Goal: Task Accomplishment & Management: Use online tool/utility

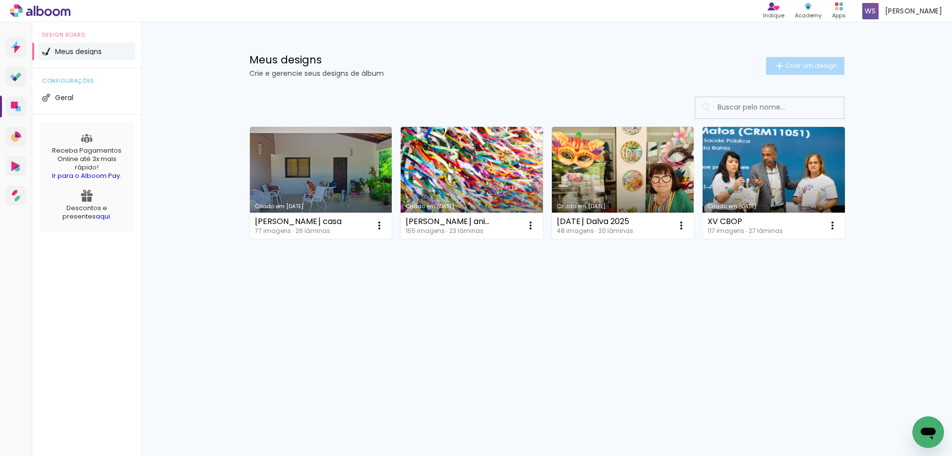
click at [780, 60] on iron-icon at bounding box center [779, 66] width 12 height 12
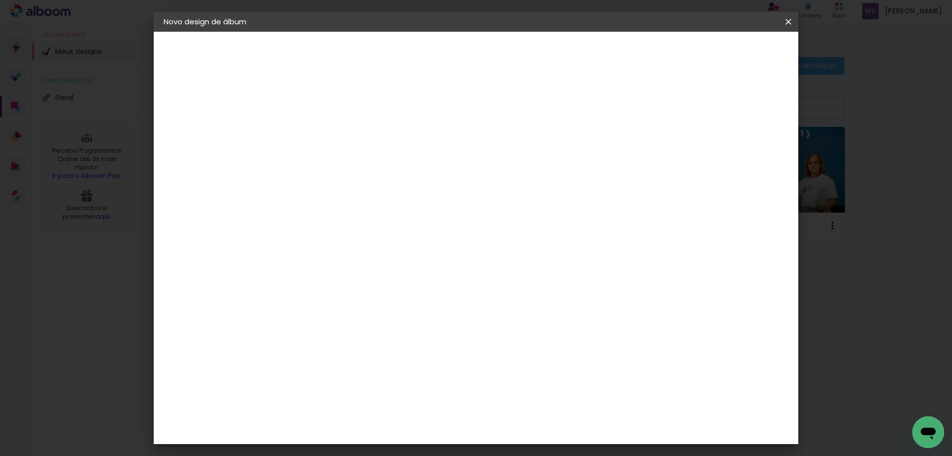
click at [326, 132] on input at bounding box center [326, 132] width 0 height 15
type input "[PERSON_NAME]"
type paper-input "[PERSON_NAME]"
click at [0, 0] on slot "Avançar" at bounding box center [0, 0] width 0 height 0
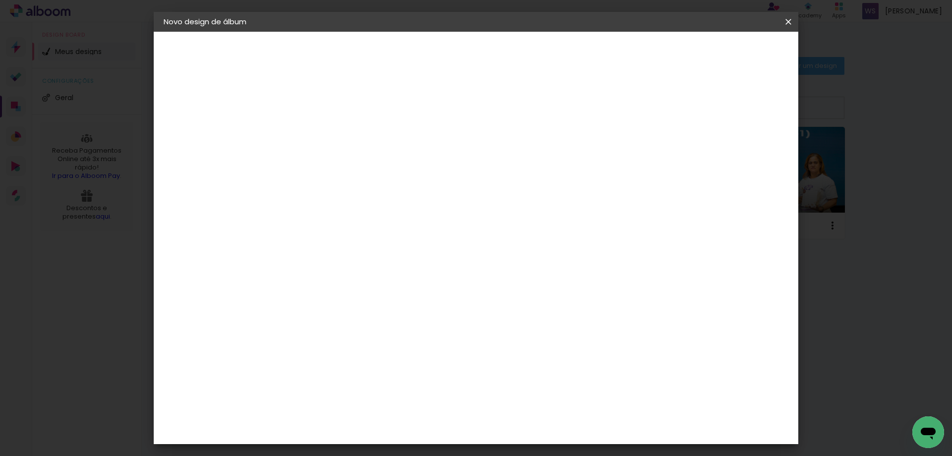
click at [361, 176] on div "Conceitual Álbuns" at bounding box center [340, 184] width 42 height 16
click at [511, 57] on paper-button "Avançar" at bounding box center [486, 52] width 49 height 17
click at [393, 431] on span "20 × 20" at bounding box center [369, 444] width 46 height 26
click at [0, 0] on slot "Avançar" at bounding box center [0, 0] width 0 height 0
click at [678, 107] on div at bounding box center [673, 107] width 9 height 9
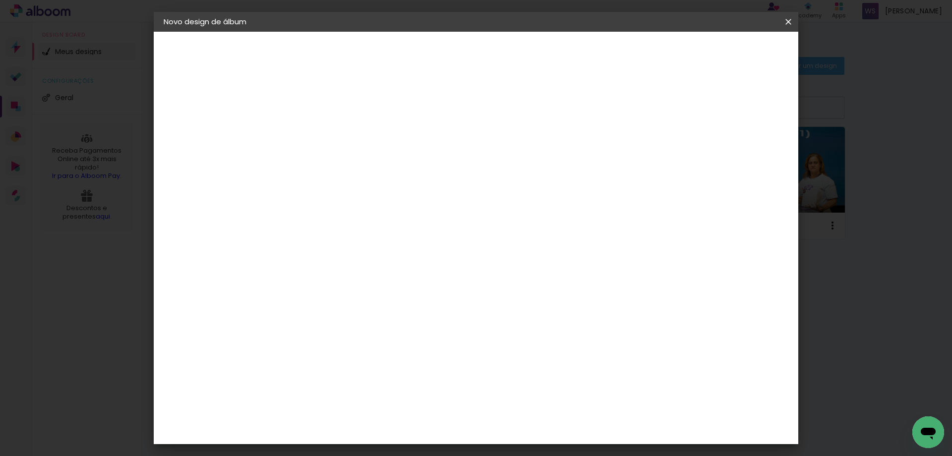
type paper-checkbox "on"
click at [734, 53] on span "Iniciar design" at bounding box center [710, 52] width 45 height 7
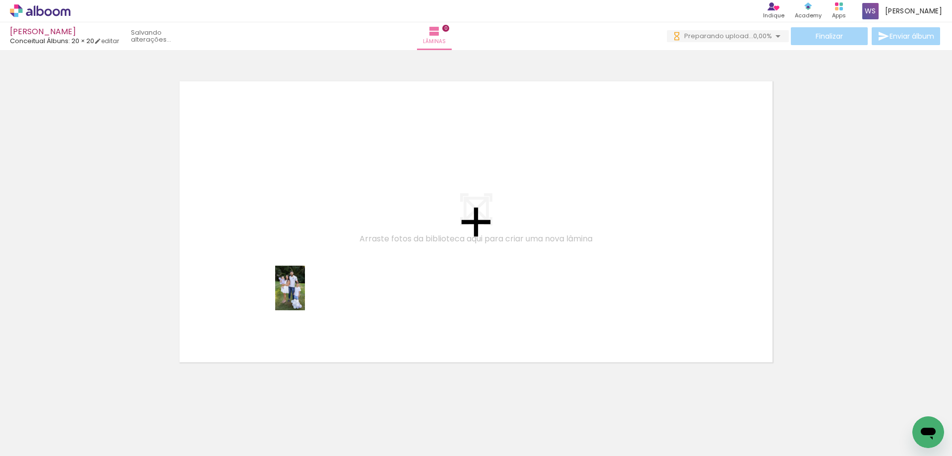
drag, startPoint x: 112, startPoint y: 417, endPoint x: 305, endPoint y: 295, distance: 227.8
click at [305, 295] on quentale-workspace at bounding box center [476, 228] width 952 height 456
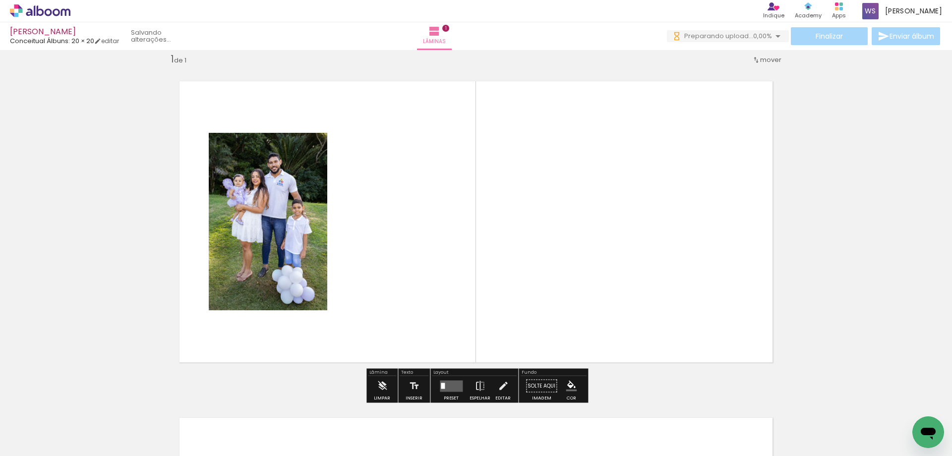
scroll to position [13, 0]
click at [341, 280] on quentale-workspace at bounding box center [476, 228] width 952 height 456
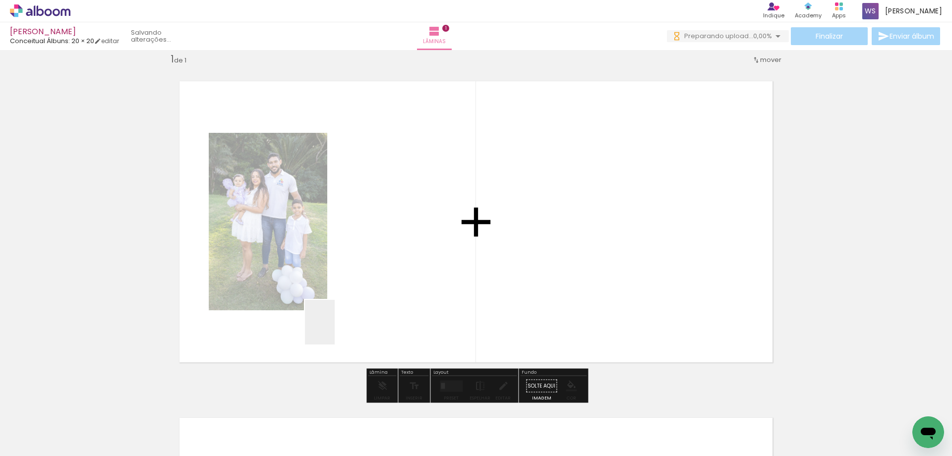
scroll to position [0, 0]
drag, startPoint x: 166, startPoint y: 423, endPoint x: 384, endPoint y: 293, distance: 253.8
click at [384, 293] on quentale-workspace at bounding box center [476, 228] width 952 height 456
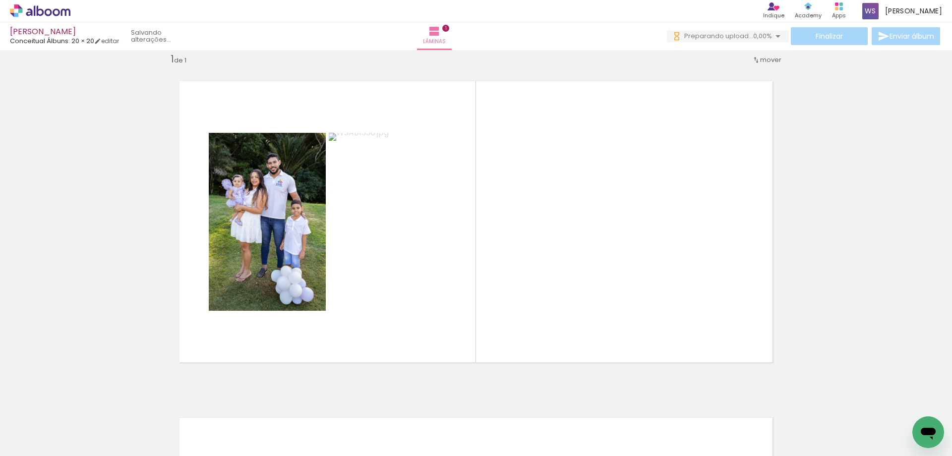
drag, startPoint x: 496, startPoint y: 426, endPoint x: 561, endPoint y: 289, distance: 151.2
click at [561, 289] on quentale-workspace at bounding box center [476, 228] width 952 height 456
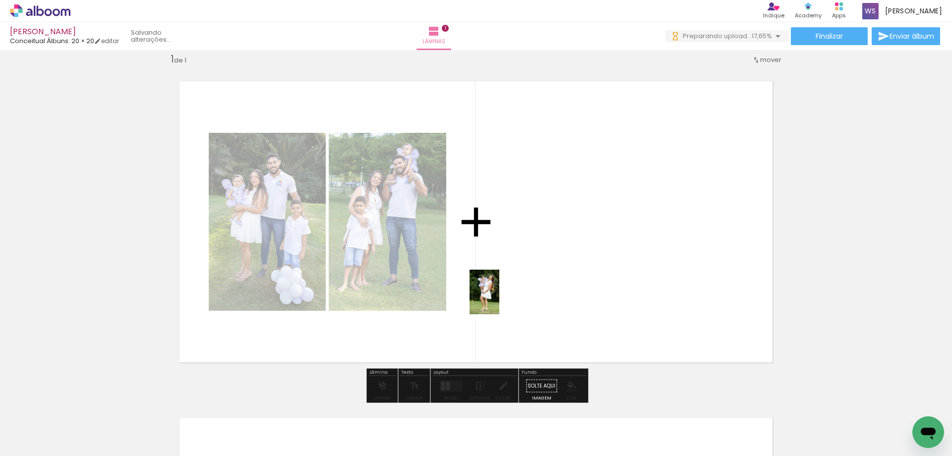
drag, startPoint x: 486, startPoint y: 444, endPoint x: 499, endPoint y: 299, distance: 144.8
click at [499, 299] on quentale-workspace at bounding box center [476, 228] width 952 height 456
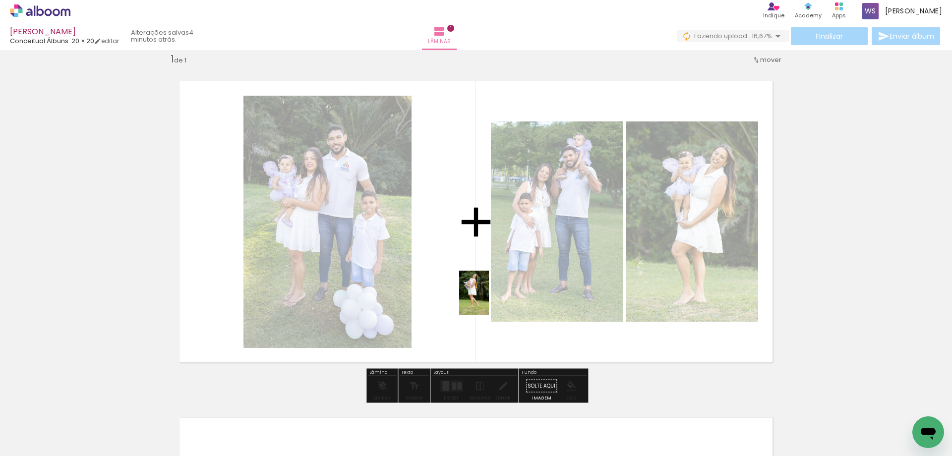
drag, startPoint x: 597, startPoint y: 417, endPoint x: 489, endPoint y: 300, distance: 159.2
click at [489, 300] on quentale-workspace at bounding box center [476, 228] width 952 height 456
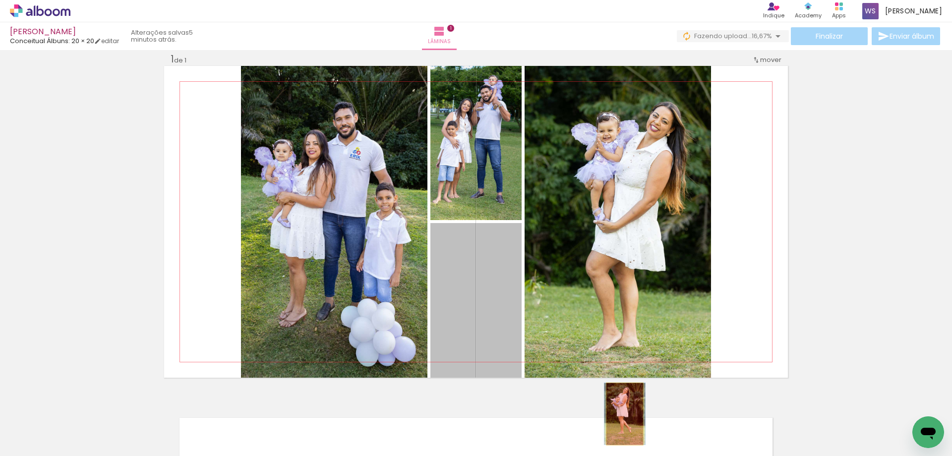
drag, startPoint x: 463, startPoint y: 269, endPoint x: 624, endPoint y: 414, distance: 216.9
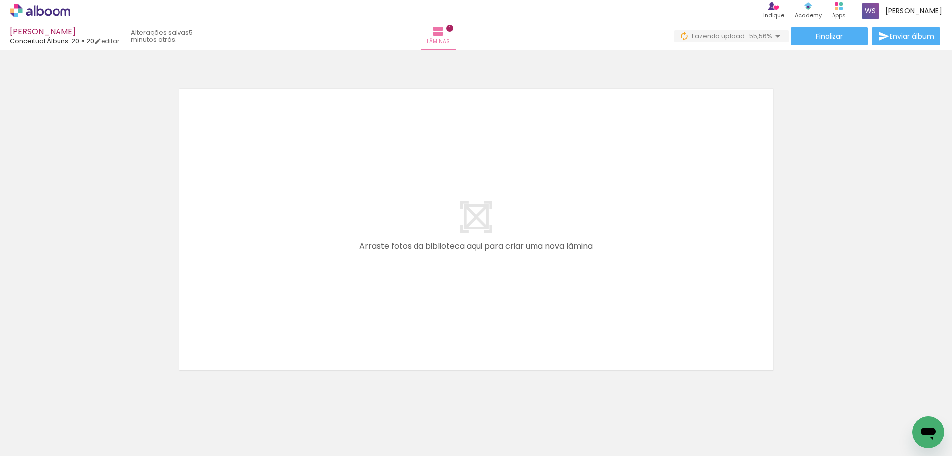
scroll to position [342, 0]
drag, startPoint x: 608, startPoint y: 423, endPoint x: 450, endPoint y: 330, distance: 183.3
click at [450, 330] on quentale-workspace at bounding box center [476, 228] width 952 height 456
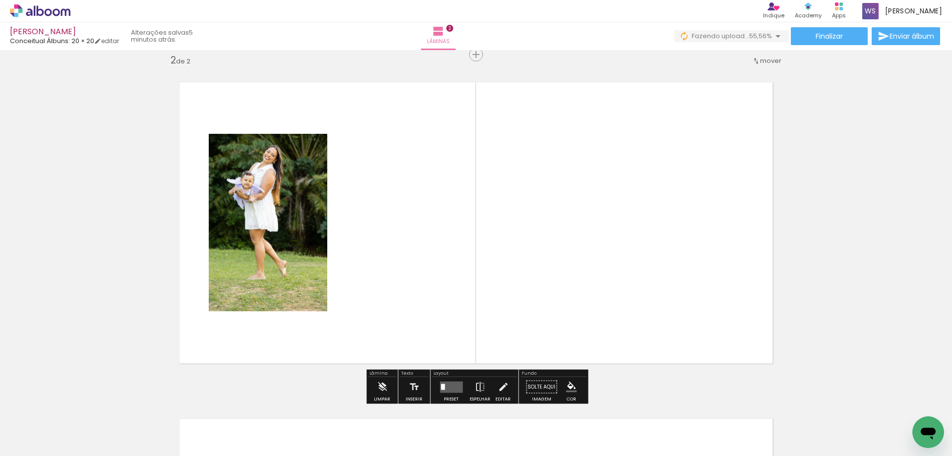
scroll to position [349, 0]
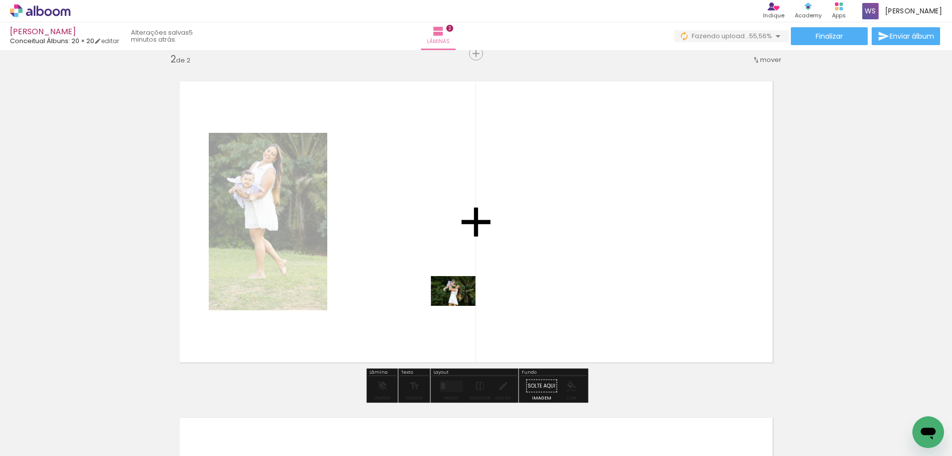
drag, startPoint x: 534, startPoint y: 416, endPoint x: 435, endPoint y: 279, distance: 169.3
click at [435, 279] on quentale-workspace at bounding box center [476, 228] width 952 height 456
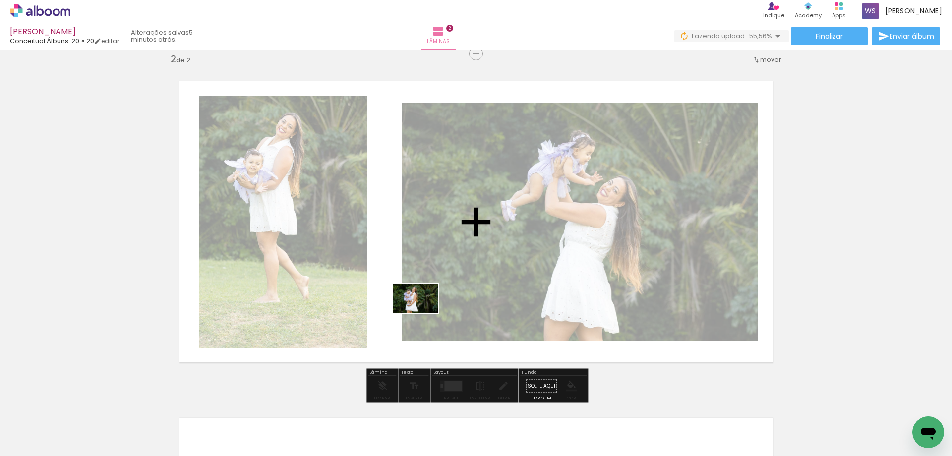
drag, startPoint x: 432, startPoint y: 418, endPoint x: 423, endPoint y: 313, distance: 105.0
click at [423, 313] on quentale-workspace at bounding box center [476, 228] width 952 height 456
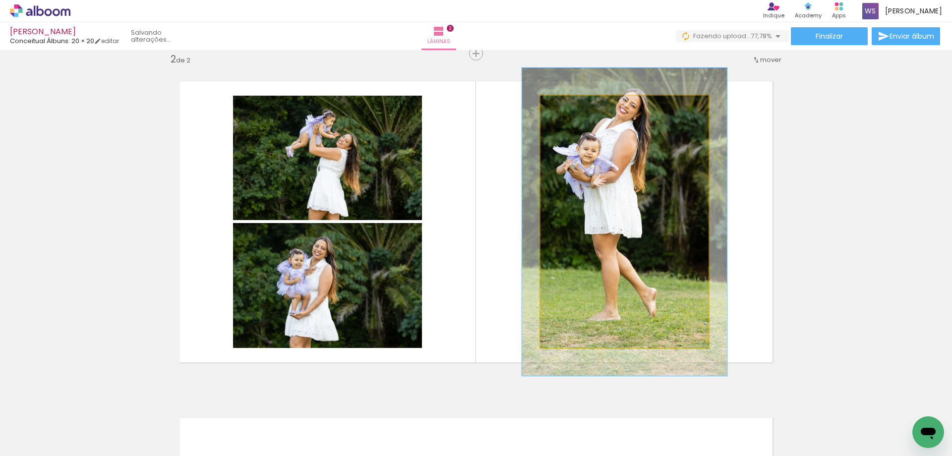
drag, startPoint x: 565, startPoint y: 105, endPoint x: 572, endPoint y: 106, distance: 8.0
type paper-slider "122"
click at [572, 106] on div at bounding box center [571, 106] width 9 height 9
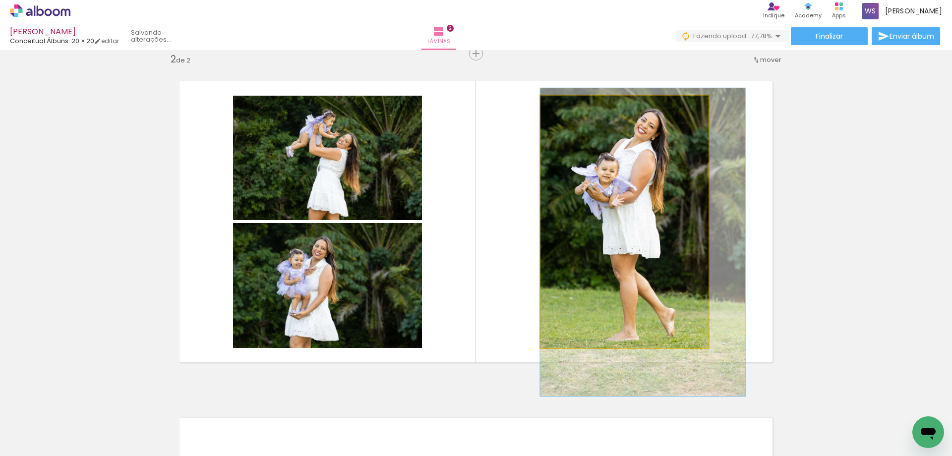
drag, startPoint x: 651, startPoint y: 194, endPoint x: 675, endPoint y: 212, distance: 29.0
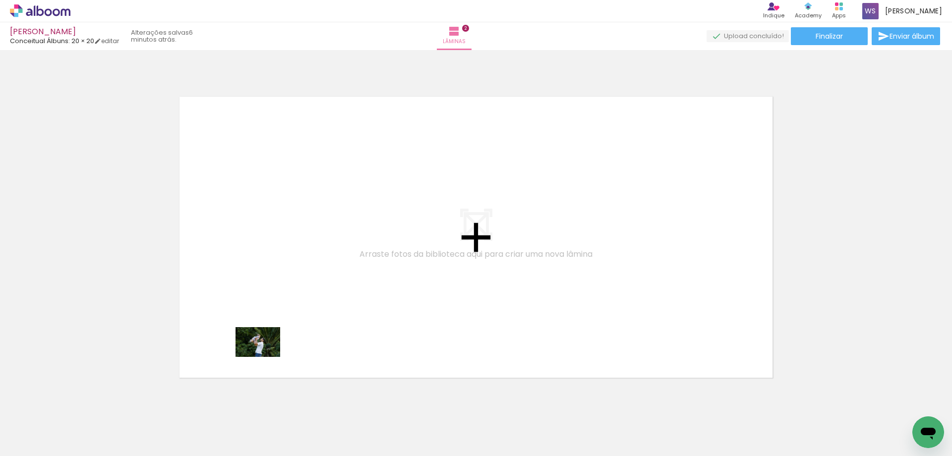
scroll to position [0, 0]
drag, startPoint x: 274, startPoint y: 425, endPoint x: 265, endPoint y: 357, distance: 68.9
click at [265, 357] on quentale-workspace at bounding box center [476, 228] width 952 height 456
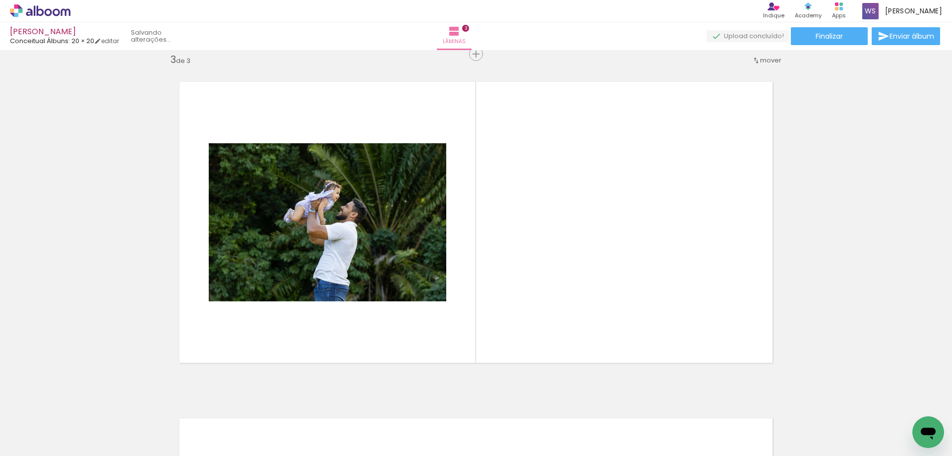
scroll to position [686, 0]
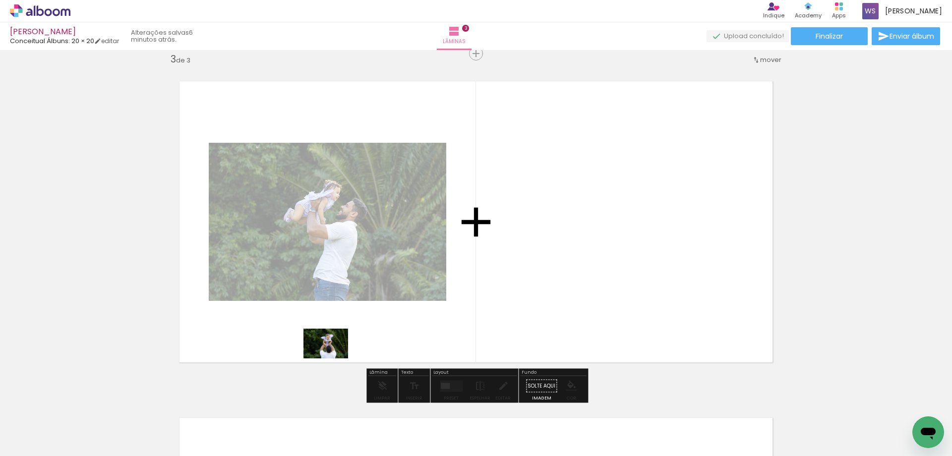
drag, startPoint x: 332, startPoint y: 426, endPoint x: 333, endPoint y: 358, distance: 67.9
click at [333, 358] on quentale-workspace at bounding box center [476, 228] width 952 height 456
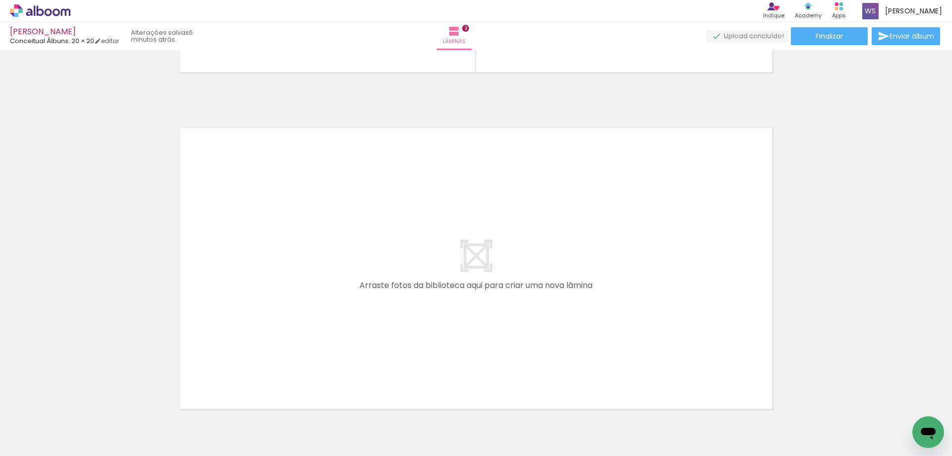
scroll to position [980, 0]
click at [409, 344] on quentale-workspace at bounding box center [476, 228] width 952 height 456
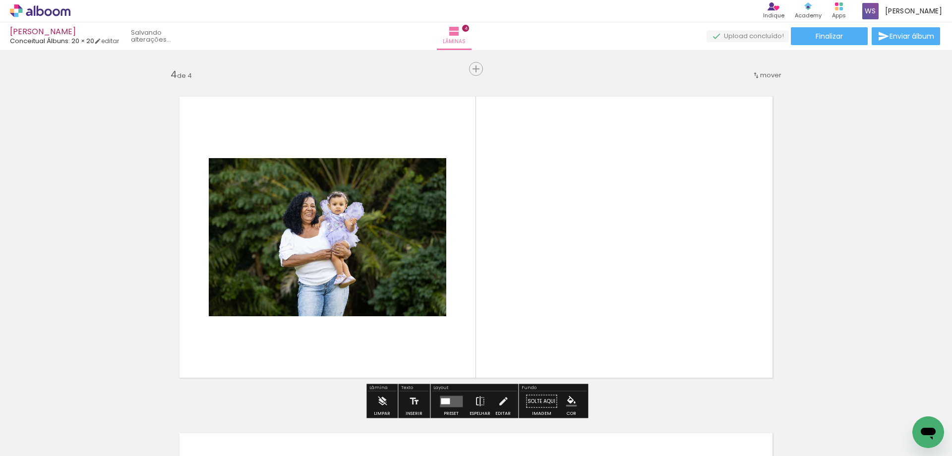
scroll to position [1022, 0]
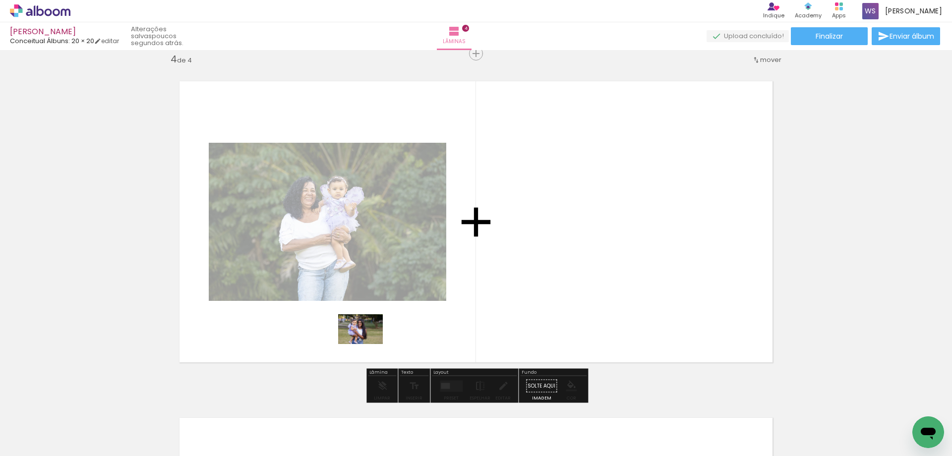
drag, startPoint x: 221, startPoint y: 436, endPoint x: 368, endPoint y: 344, distance: 173.0
click at [368, 344] on quentale-workspace at bounding box center [476, 228] width 952 height 456
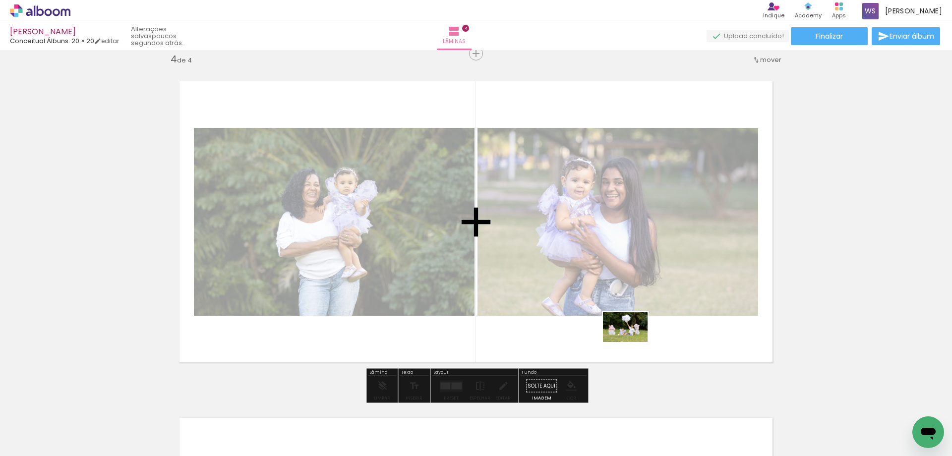
drag, startPoint x: 746, startPoint y: 416, endPoint x: 632, endPoint y: 342, distance: 135.7
click at [632, 342] on quentale-workspace at bounding box center [476, 228] width 952 height 456
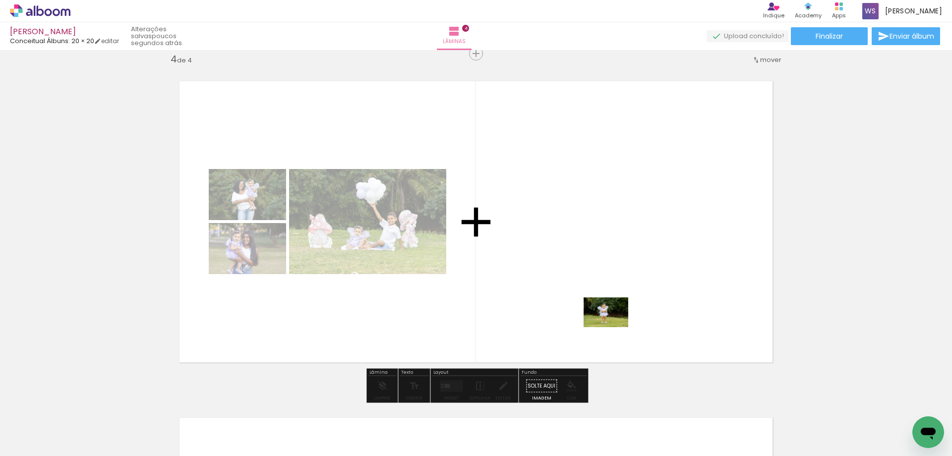
drag, startPoint x: 820, startPoint y: 422, endPoint x: 613, endPoint y: 327, distance: 227.8
click at [613, 327] on quentale-workspace at bounding box center [476, 228] width 952 height 456
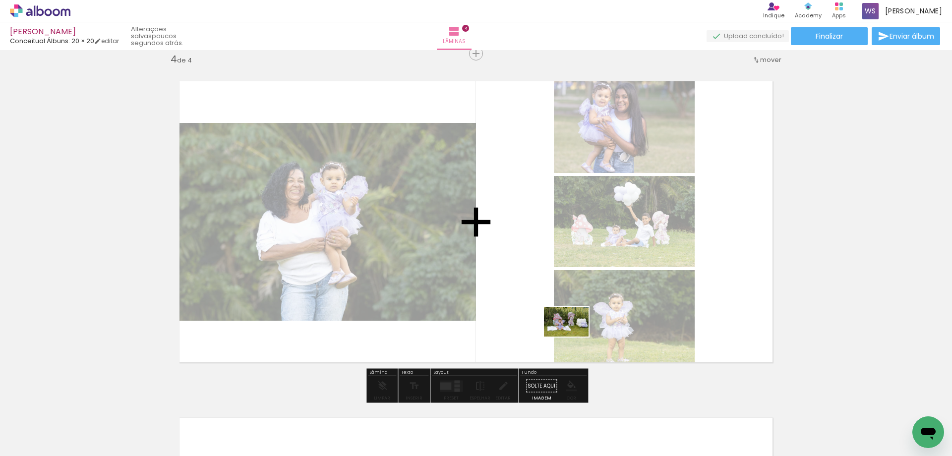
drag, startPoint x: 878, startPoint y: 423, endPoint x: 573, endPoint y: 337, distance: 316.9
click at [573, 337] on quentale-workspace at bounding box center [476, 228] width 952 height 456
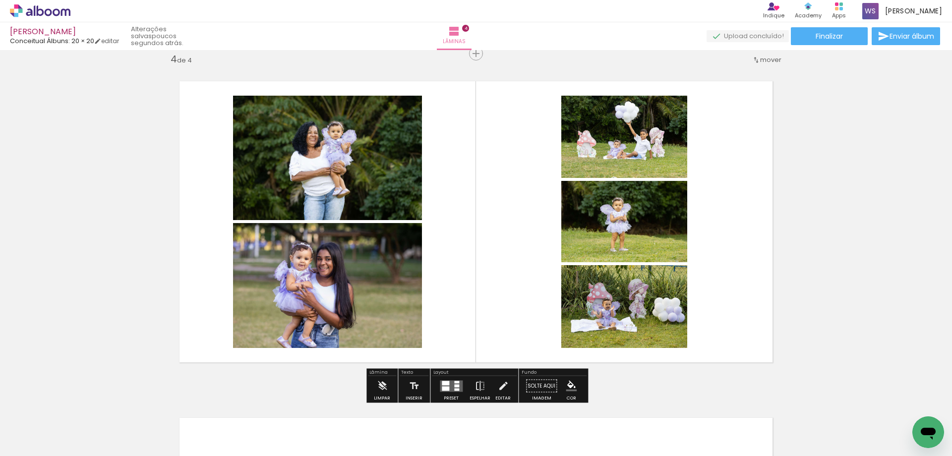
scroll to position [0, 132]
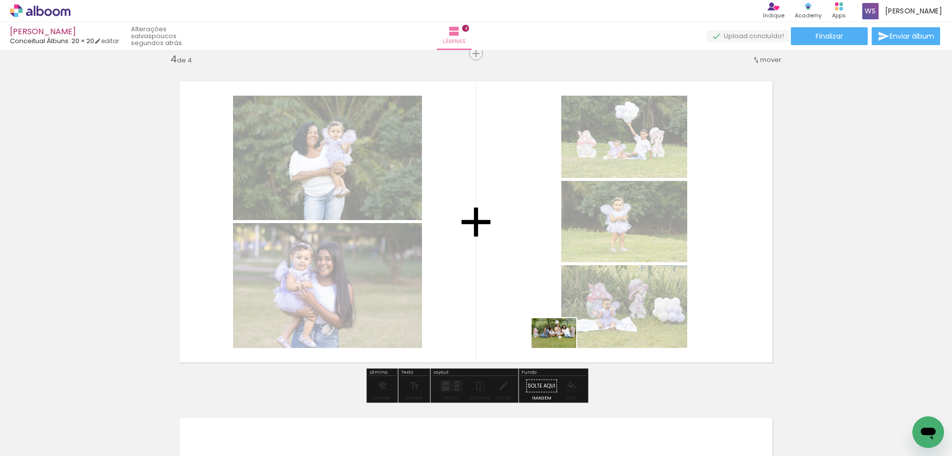
drag, startPoint x: 788, startPoint y: 426, endPoint x: 561, endPoint y: 348, distance: 239.5
click at [561, 348] on quentale-workspace at bounding box center [476, 228] width 952 height 456
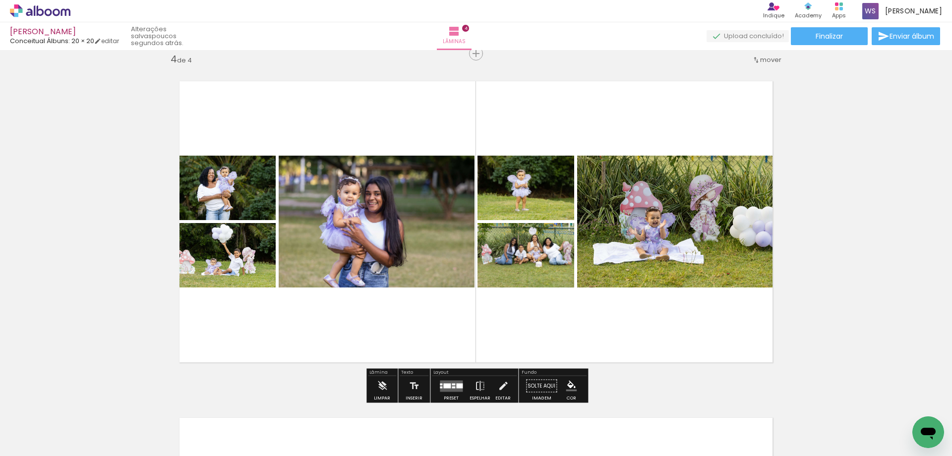
scroll to position [1019, 0]
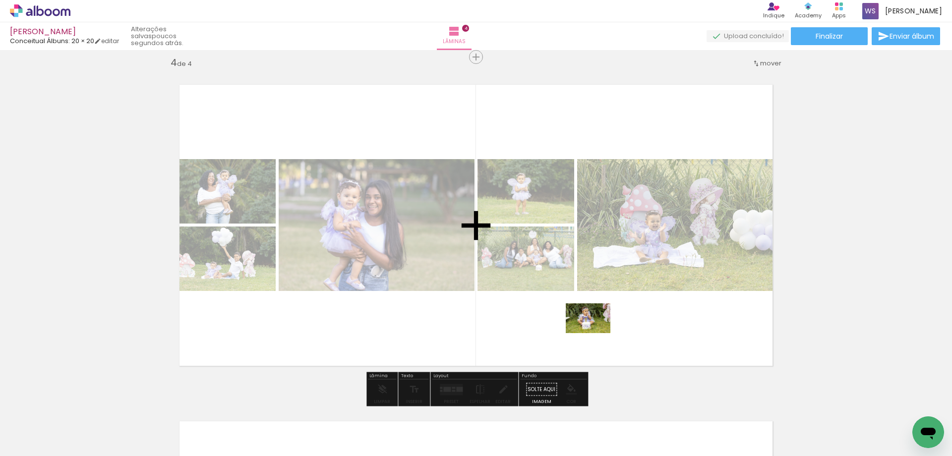
drag, startPoint x: 860, startPoint y: 421, endPoint x: 595, endPoint y: 333, distance: 279.0
click at [595, 333] on quentale-workspace at bounding box center [476, 228] width 952 height 456
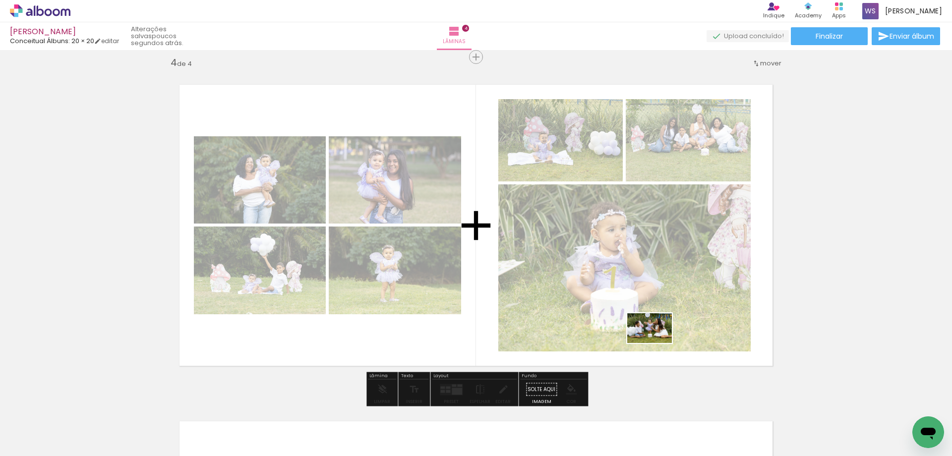
drag, startPoint x: 869, startPoint y: 407, endPoint x: 657, endPoint y: 343, distance: 222.0
click at [657, 343] on quentale-workspace at bounding box center [476, 228] width 952 height 456
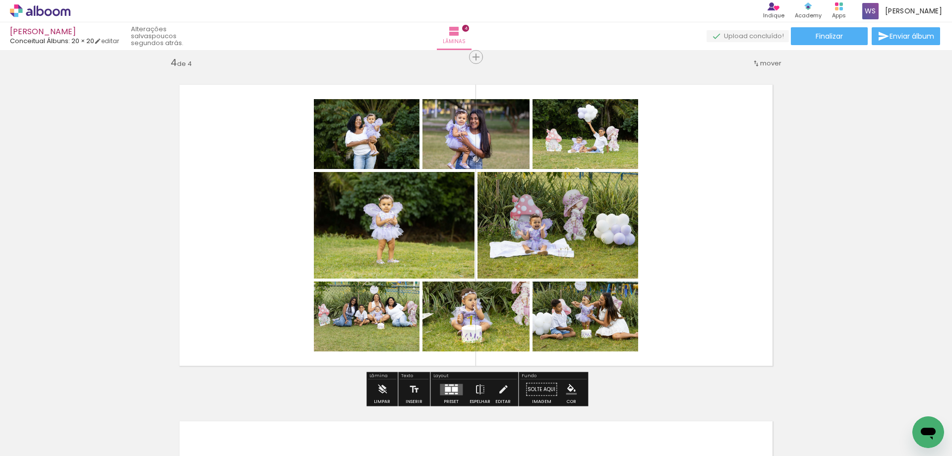
scroll to position [1018, 0]
click at [445, 384] on quentale-layouter at bounding box center [451, 389] width 23 height 11
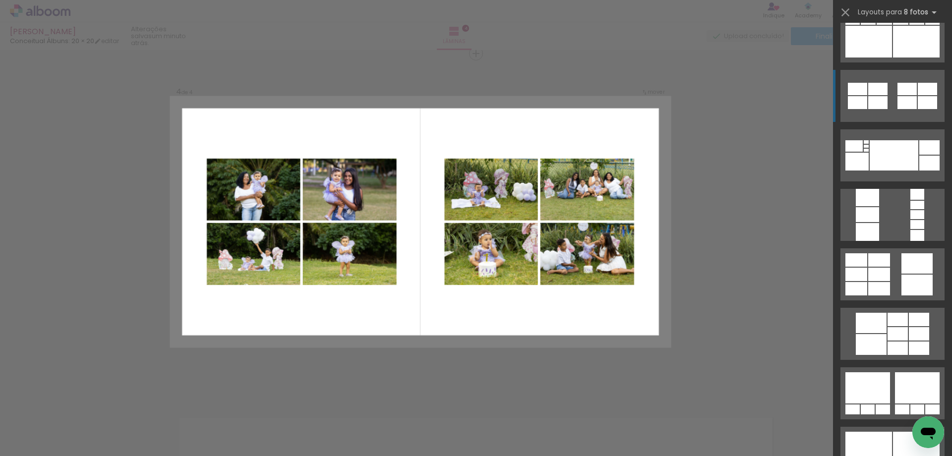
scroll to position [204, 0]
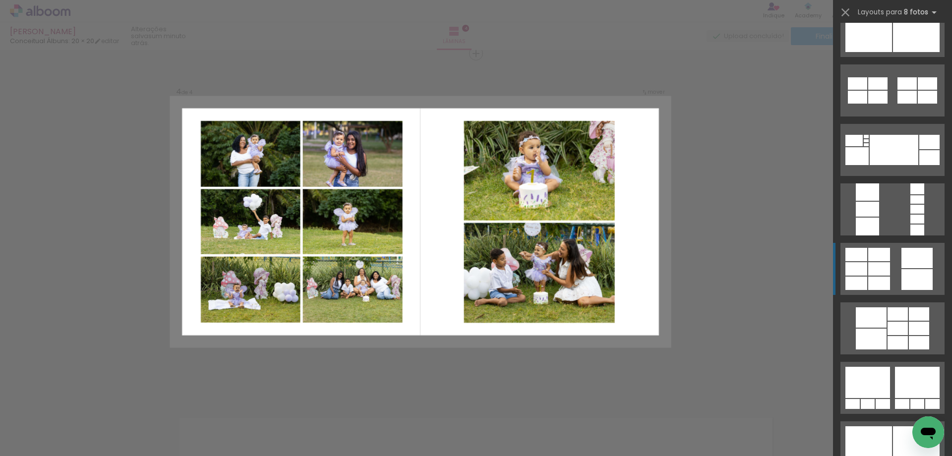
click at [878, 281] on div at bounding box center [879, 283] width 22 height 13
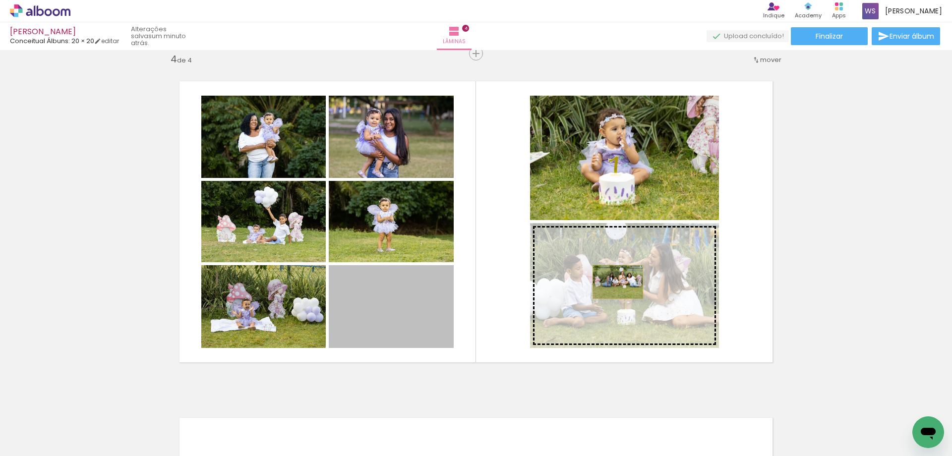
drag, startPoint x: 414, startPoint y: 302, endPoint x: 618, endPoint y: 282, distance: 204.7
click at [0, 0] on slot at bounding box center [0, 0] width 0 height 0
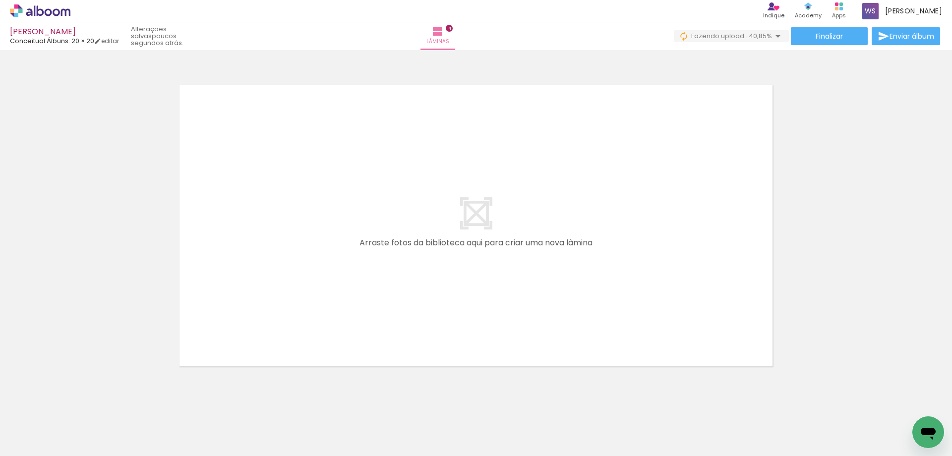
scroll to position [0, 577]
drag, startPoint x: 526, startPoint y: 416, endPoint x: 501, endPoint y: 262, distance: 156.2
click at [501, 262] on quentale-workspace at bounding box center [476, 228] width 952 height 456
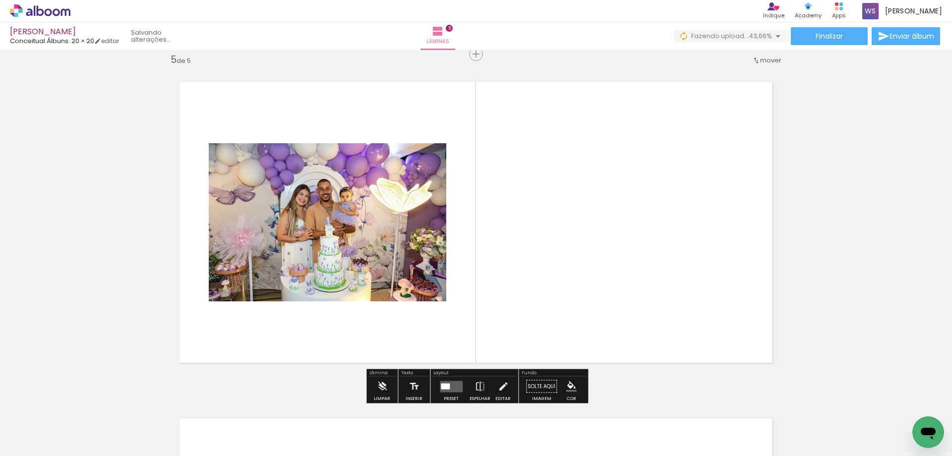
scroll to position [1359, 0]
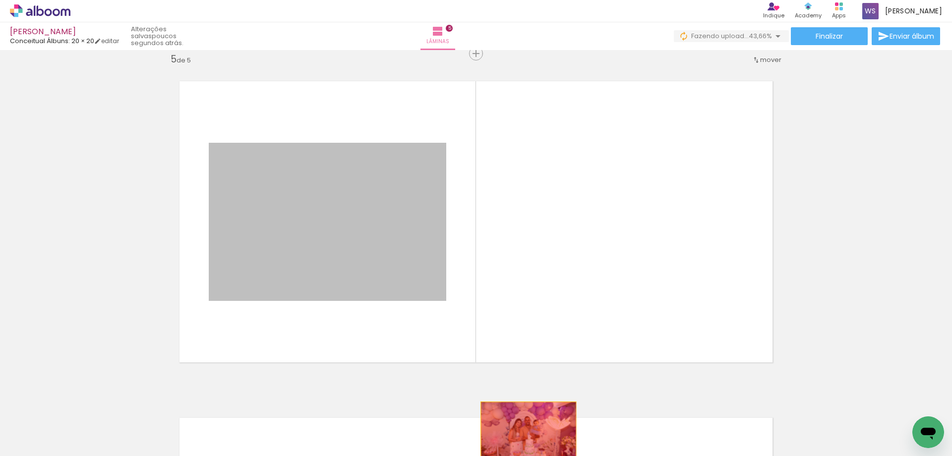
drag, startPoint x: 419, startPoint y: 255, endPoint x: 528, endPoint y: 434, distance: 209.4
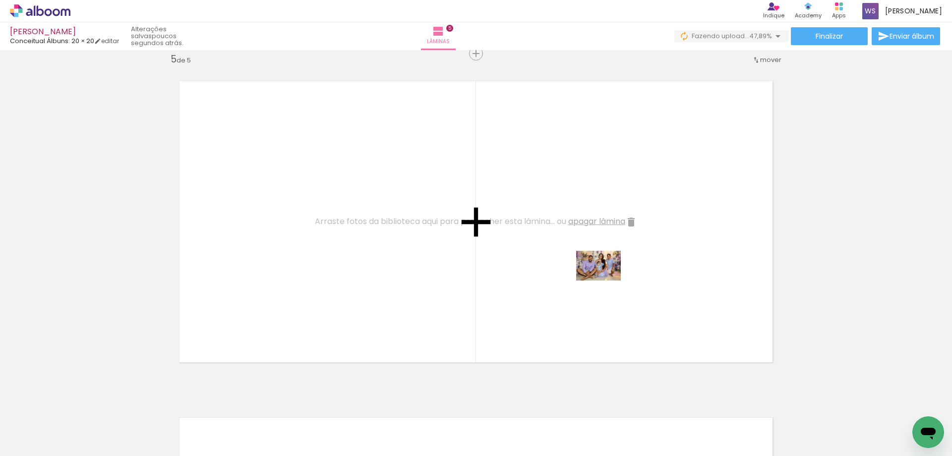
drag, startPoint x: 738, startPoint y: 427, endPoint x: 606, endPoint y: 281, distance: 197.9
click at [606, 281] on quentale-workspace at bounding box center [476, 228] width 952 height 456
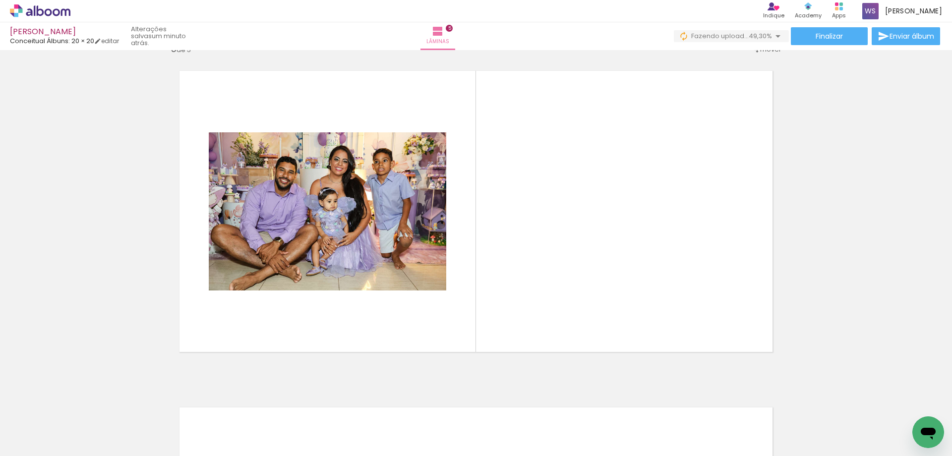
scroll to position [0, 2236]
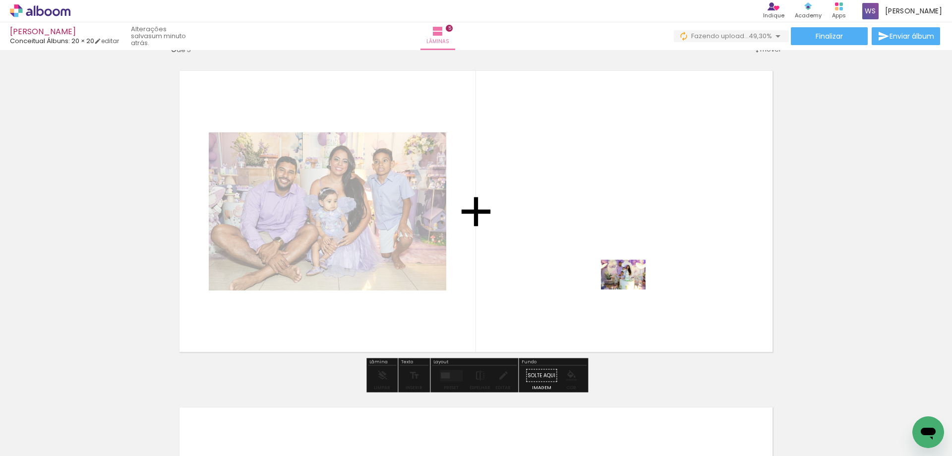
drag, startPoint x: 648, startPoint y: 426, endPoint x: 630, endPoint y: 289, distance: 137.9
click at [630, 289] on quentale-workspace at bounding box center [476, 228] width 952 height 456
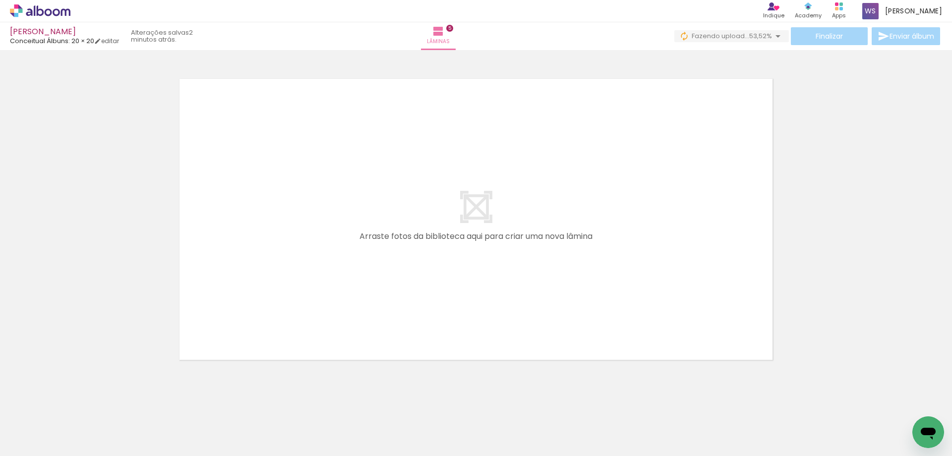
scroll to position [0, 1782]
drag, startPoint x: 597, startPoint y: 430, endPoint x: 581, endPoint y: 310, distance: 121.0
click at [581, 310] on quentale-workspace at bounding box center [476, 228] width 952 height 456
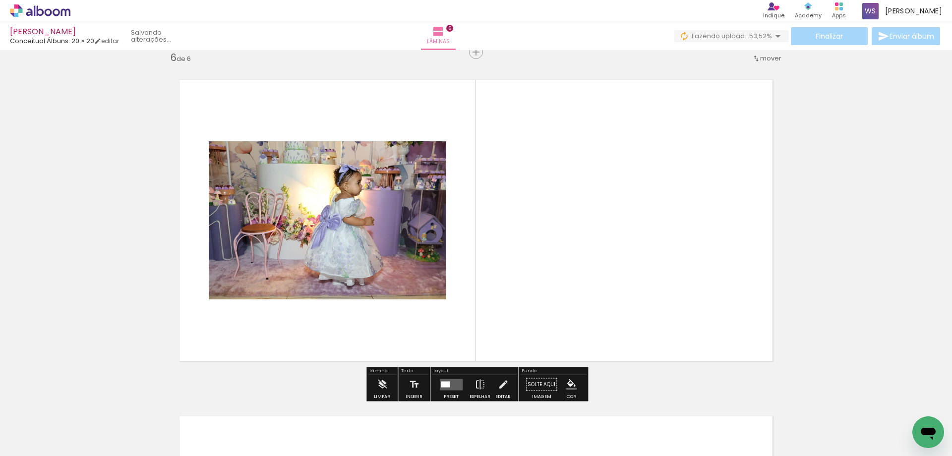
scroll to position [1696, 0]
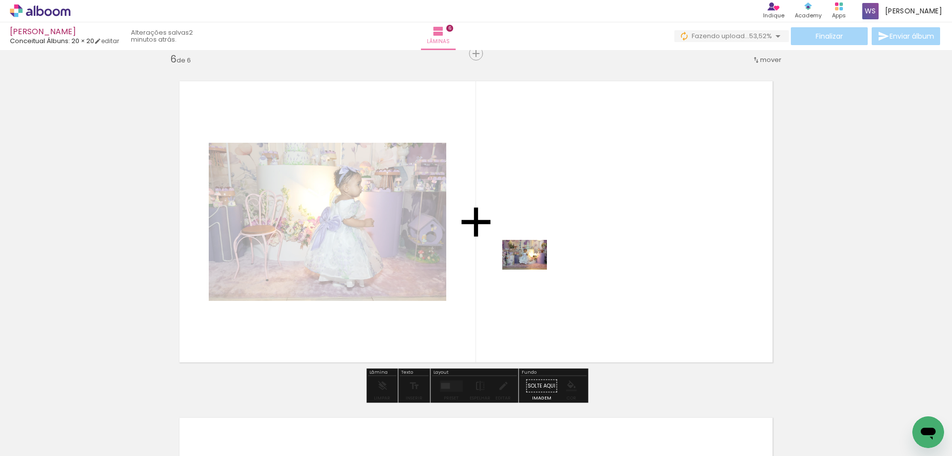
drag, startPoint x: 542, startPoint y: 423, endPoint x: 532, endPoint y: 270, distance: 154.0
click at [532, 270] on quentale-workspace at bounding box center [476, 228] width 952 height 456
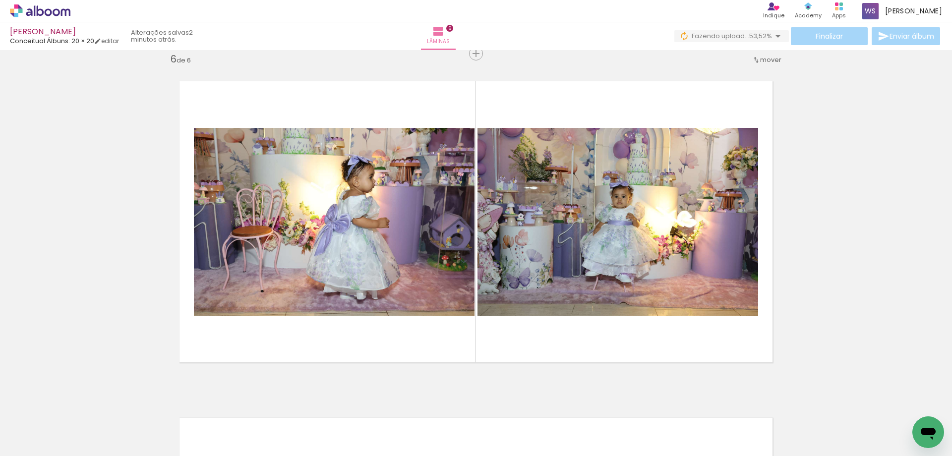
scroll to position [0, 1096]
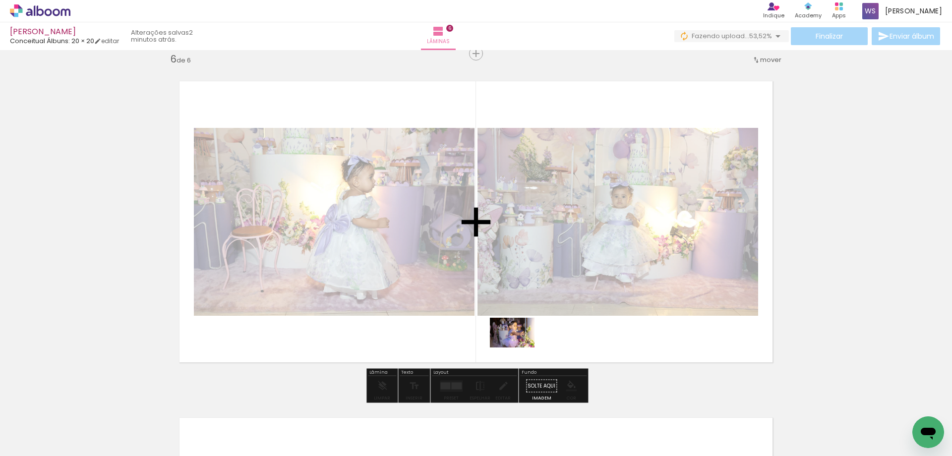
drag, startPoint x: 517, startPoint y: 371, endPoint x: 519, endPoint y: 347, distance: 23.9
click at [519, 347] on quentale-workspace at bounding box center [476, 228] width 952 height 456
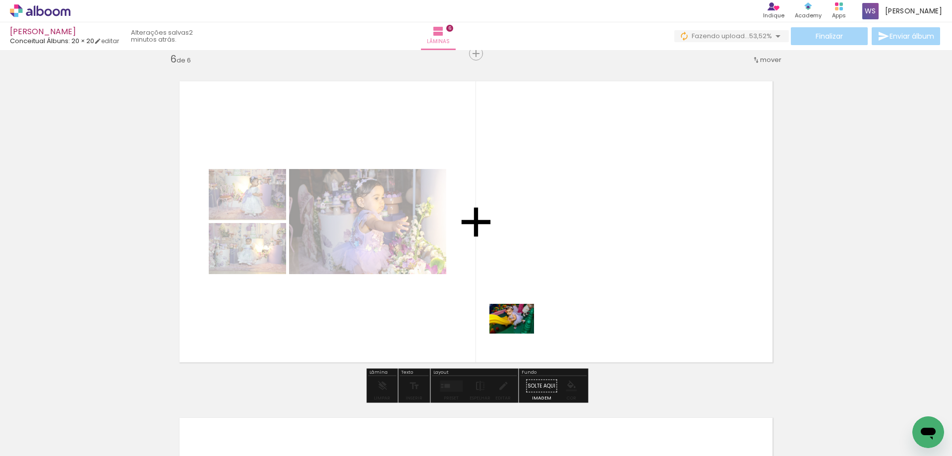
drag, startPoint x: 454, startPoint y: 425, endPoint x: 519, endPoint y: 334, distance: 111.9
click at [519, 334] on quentale-workspace at bounding box center [476, 228] width 952 height 456
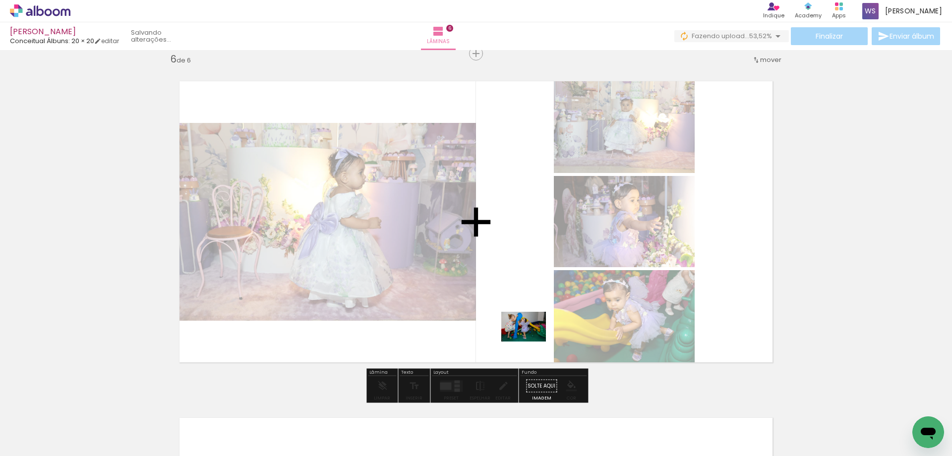
drag, startPoint x: 405, startPoint y: 424, endPoint x: 531, endPoint y: 341, distance: 150.4
click at [531, 341] on quentale-workspace at bounding box center [476, 228] width 952 height 456
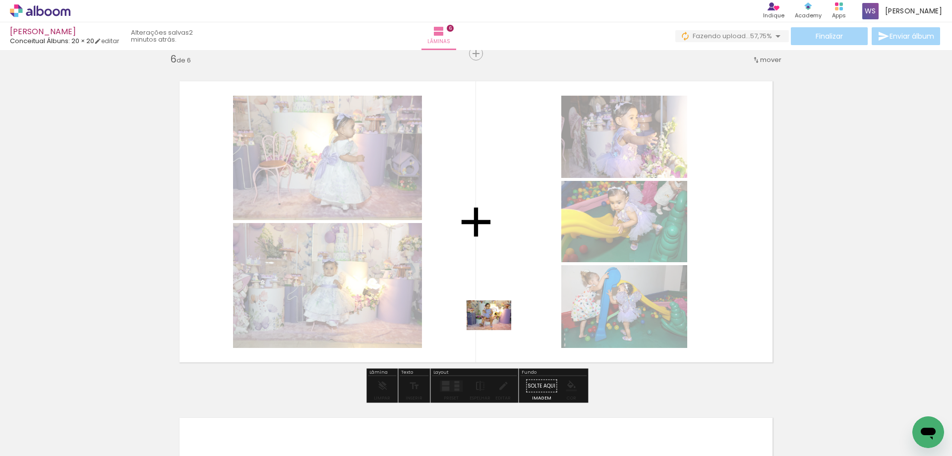
drag, startPoint x: 292, startPoint y: 416, endPoint x: 496, endPoint y: 330, distance: 221.7
click at [496, 330] on quentale-workspace at bounding box center [476, 228] width 952 height 456
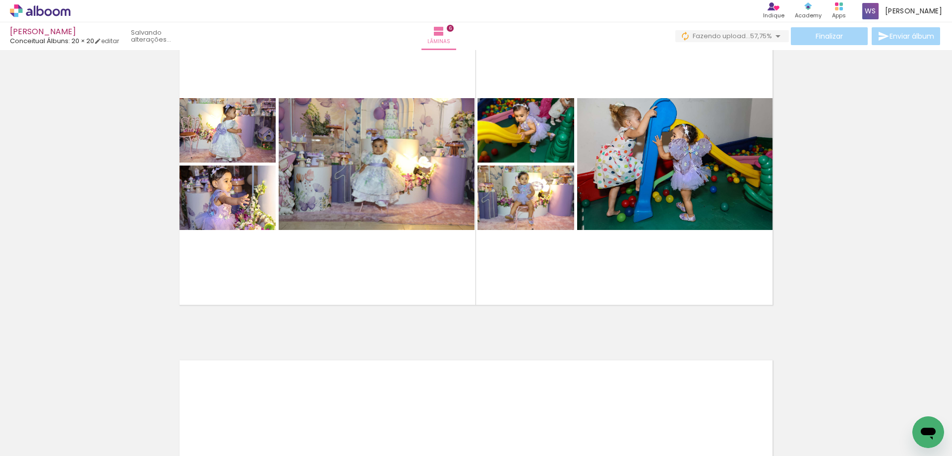
scroll to position [0, 1902]
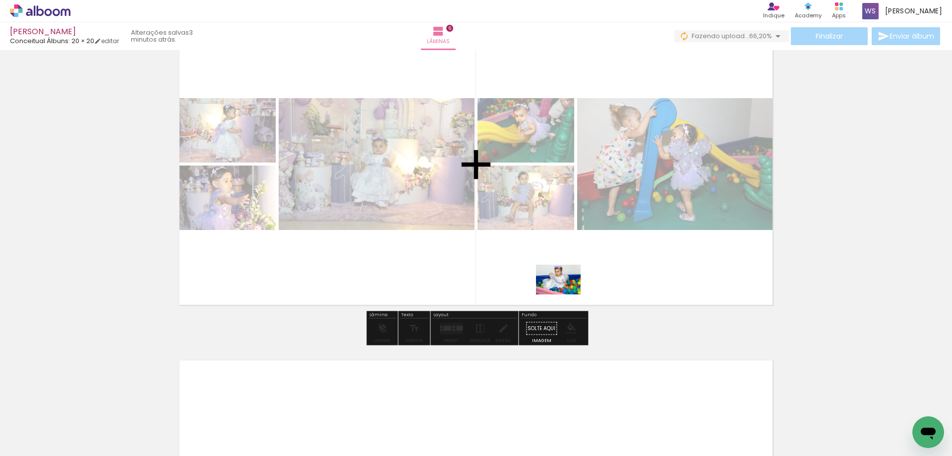
drag, startPoint x: 708, startPoint y: 423, endPoint x: 566, endPoint y: 294, distance: 191.6
click at [566, 294] on quentale-workspace at bounding box center [476, 228] width 952 height 456
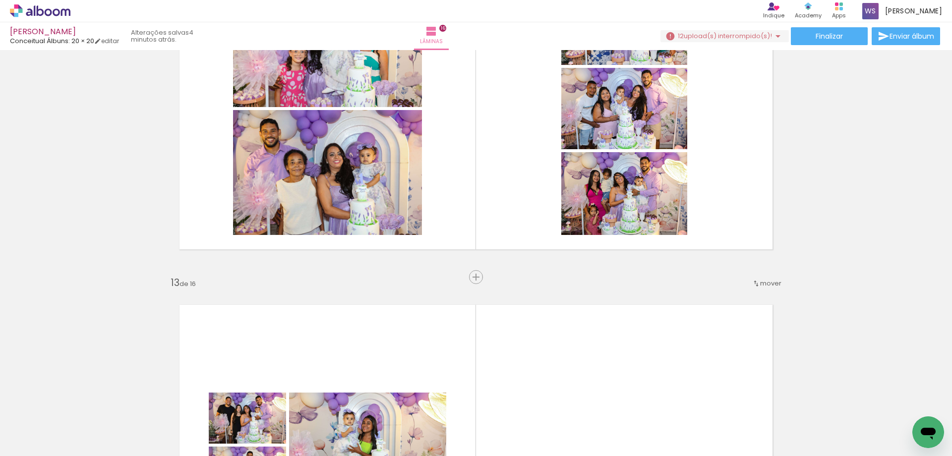
scroll to position [3825, 0]
